Goal: Task Accomplishment & Management: Use online tool/utility

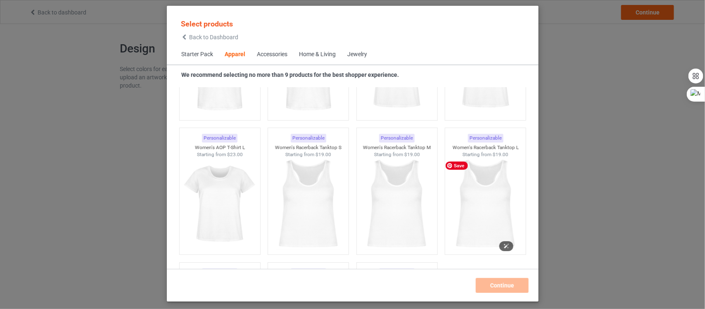
scroll to position [1392, 0]
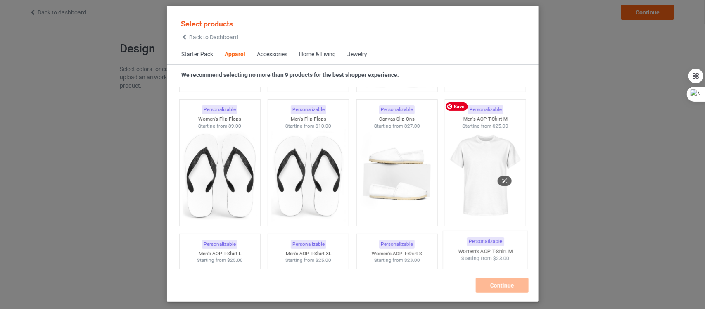
scroll to position [1237, 0]
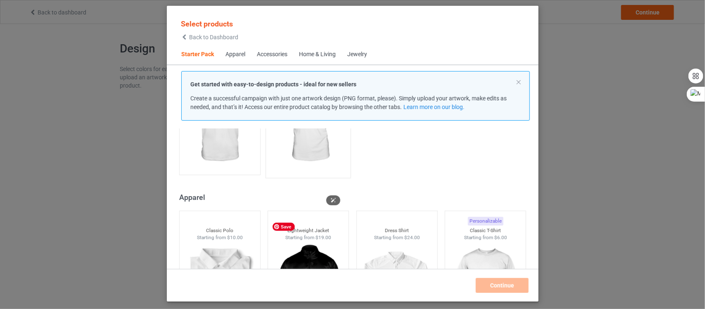
scroll to position [310, 0]
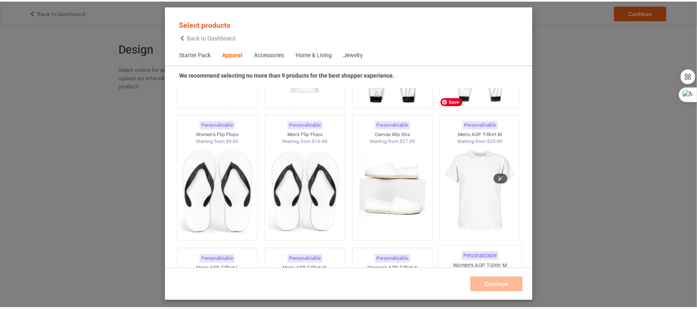
scroll to position [1240, 0]
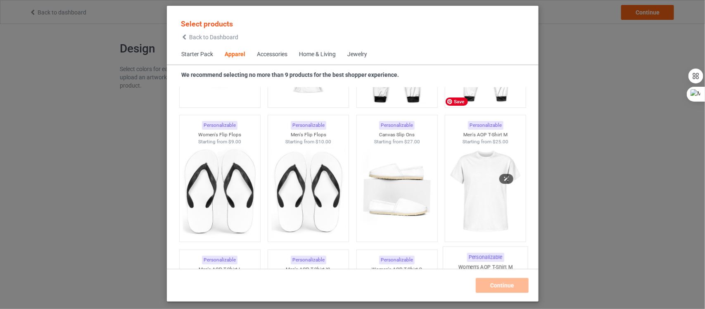
click at [474, 177] on img at bounding box center [486, 191] width 74 height 93
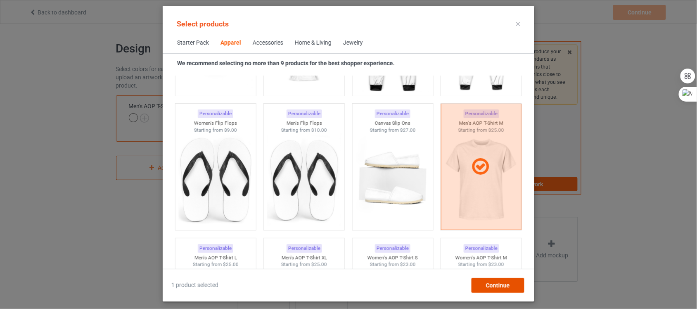
click at [484, 281] on div "Continue" at bounding box center [498, 285] width 53 height 15
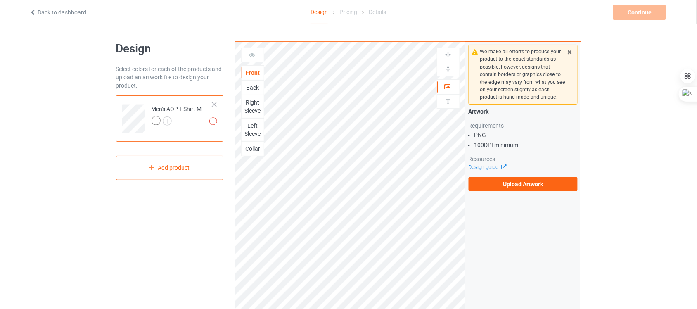
click at [255, 92] on div "Back" at bounding box center [253, 87] width 22 height 8
click at [255, 102] on div "Right Sleeve" at bounding box center [253, 106] width 22 height 17
click at [255, 128] on div "Left Sleeve" at bounding box center [253, 129] width 22 height 17
click at [253, 149] on div "Collar" at bounding box center [253, 149] width 22 height 8
click at [264, 73] on div "Front" at bounding box center [253, 73] width 22 height 8
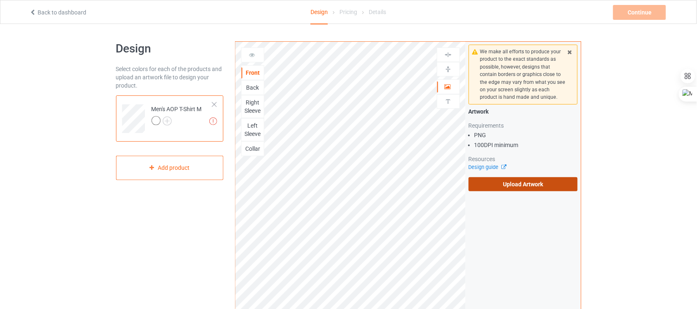
click at [507, 180] on label "Upload Artwork" at bounding box center [523, 184] width 109 height 14
click at [0, 0] on input "Upload Artwork" at bounding box center [0, 0] width 0 height 0
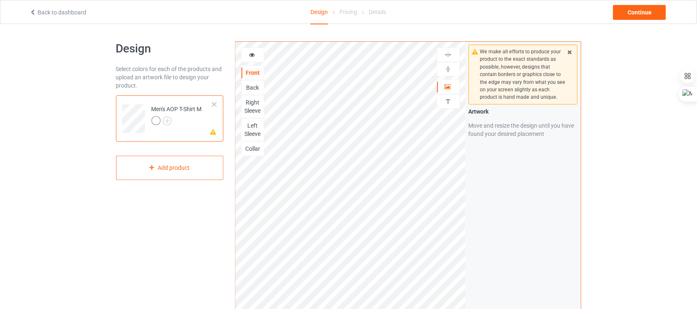
click at [214, 103] on div at bounding box center [215, 105] width 6 height 6
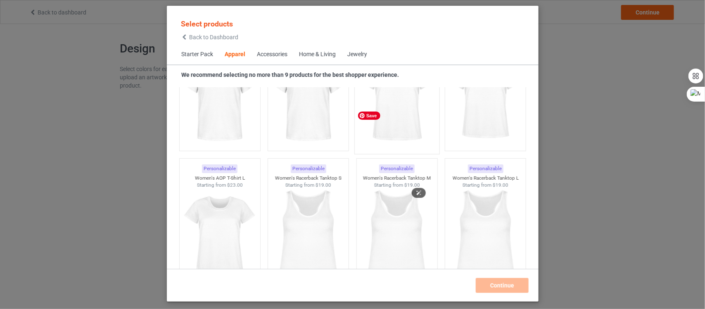
scroll to position [1547, 0]
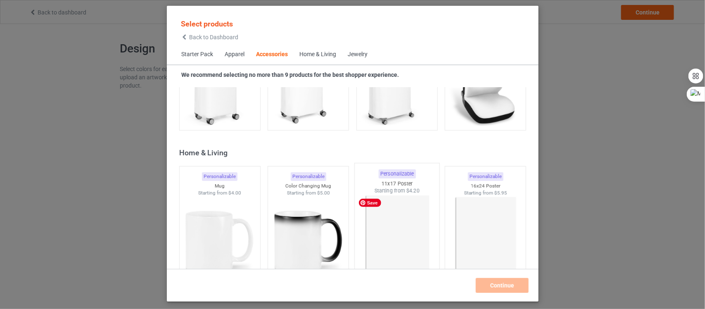
scroll to position [3665, 0]
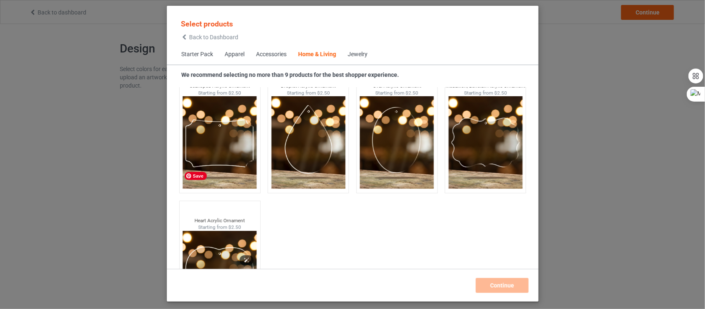
scroll to position [8835, 0]
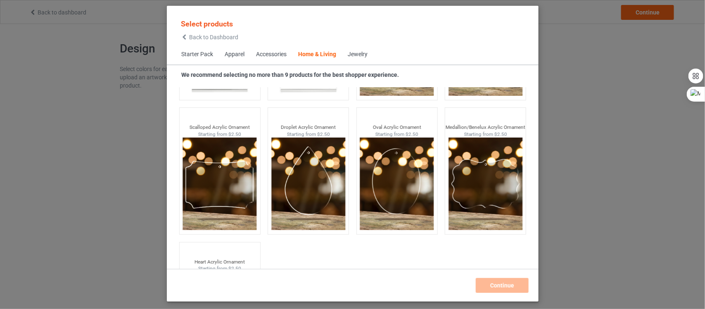
click at [614, 157] on div "Select products Back to Dashboard Starter Pack Apparel Accessories Home & Livin…" at bounding box center [352, 154] width 705 height 309
click at [188, 37] on div "Back to Dashboard" at bounding box center [209, 37] width 57 height 6
